Goal: Task Accomplishment & Management: Use online tool/utility

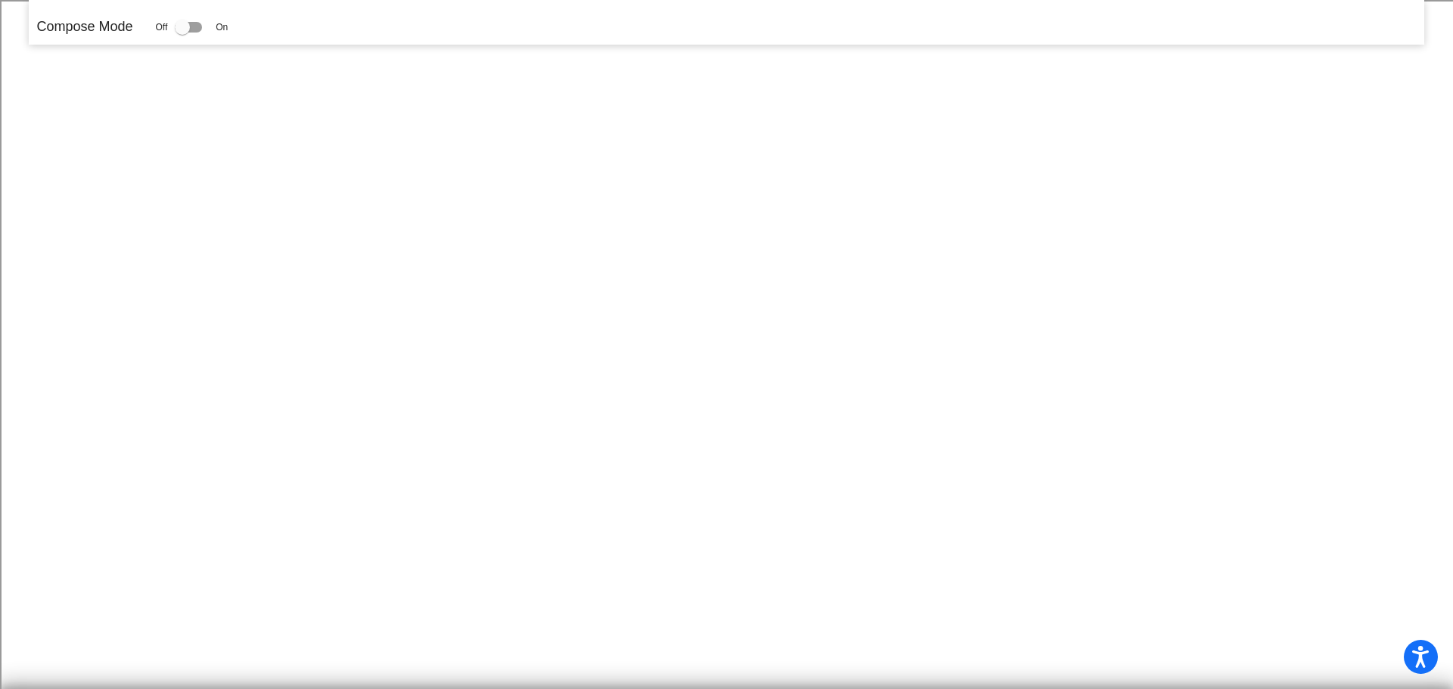
click at [196, 26] on div at bounding box center [188, 27] width 27 height 11
click at [182, 33] on input "checkbox" at bounding box center [182, 33] width 1 height 1
click at [202, 20] on label at bounding box center [191, 27] width 33 height 18
click at [182, 33] on input "checkbox" at bounding box center [182, 33] width 1 height 1
checkbox input "false"
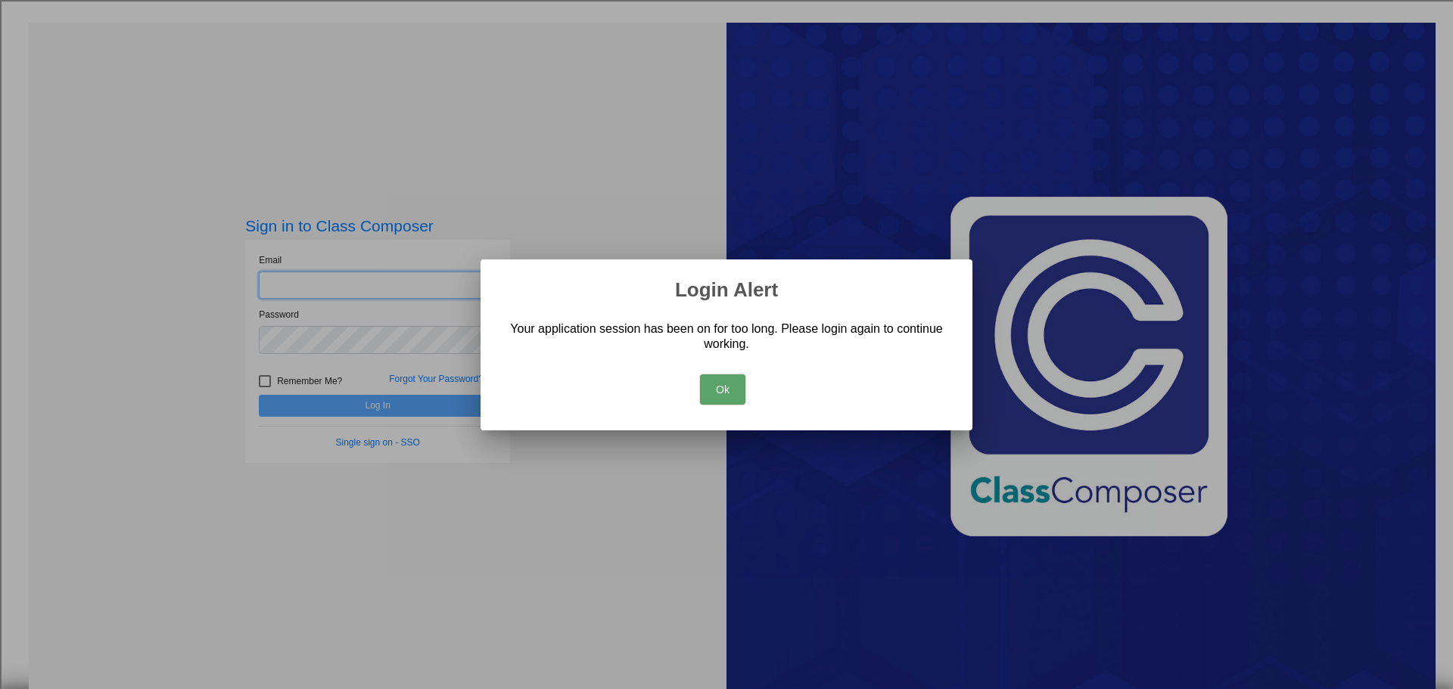
type input "cpoage@csisd.org"
click at [722, 387] on button "Ok" at bounding box center [722, 390] width 45 height 30
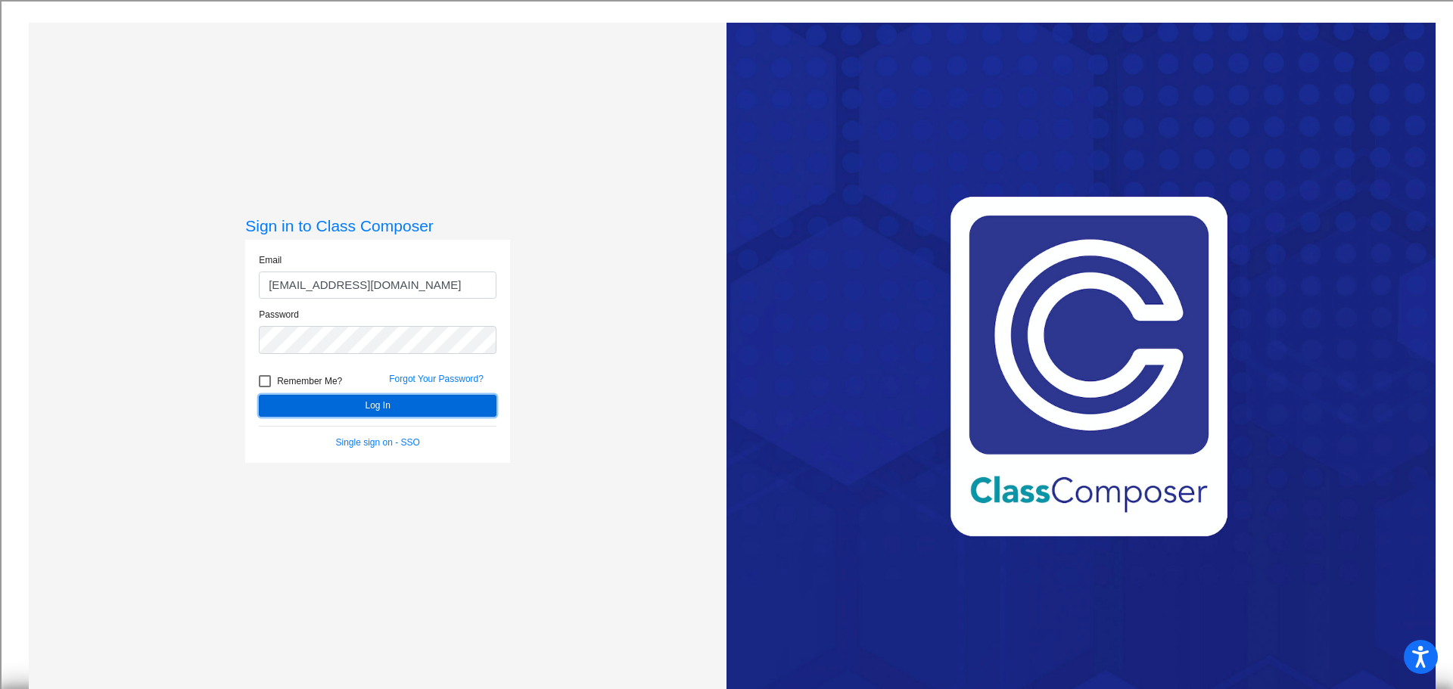
click at [334, 403] on button "Log In" at bounding box center [378, 406] width 238 height 22
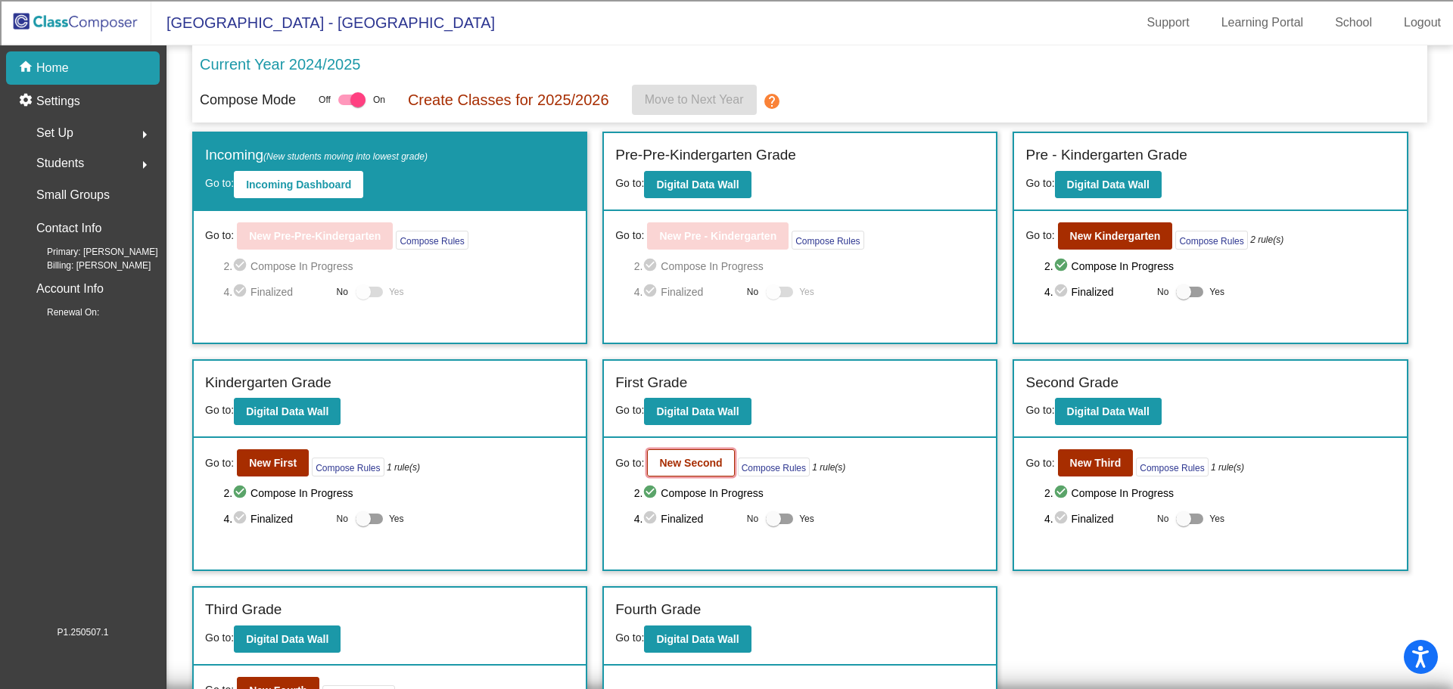
click at [686, 462] on b "New Second" at bounding box center [690, 463] width 63 height 12
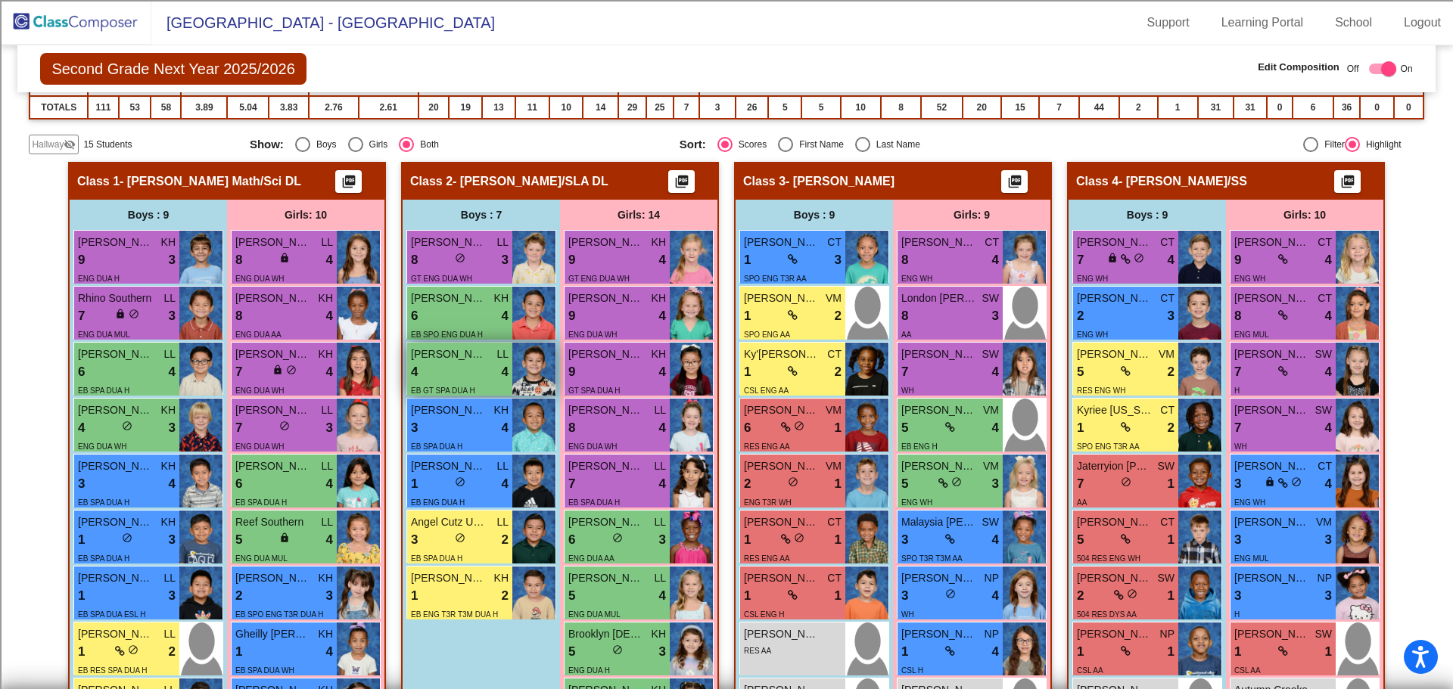
scroll to position [227, 0]
